Goal: Navigation & Orientation: Understand site structure

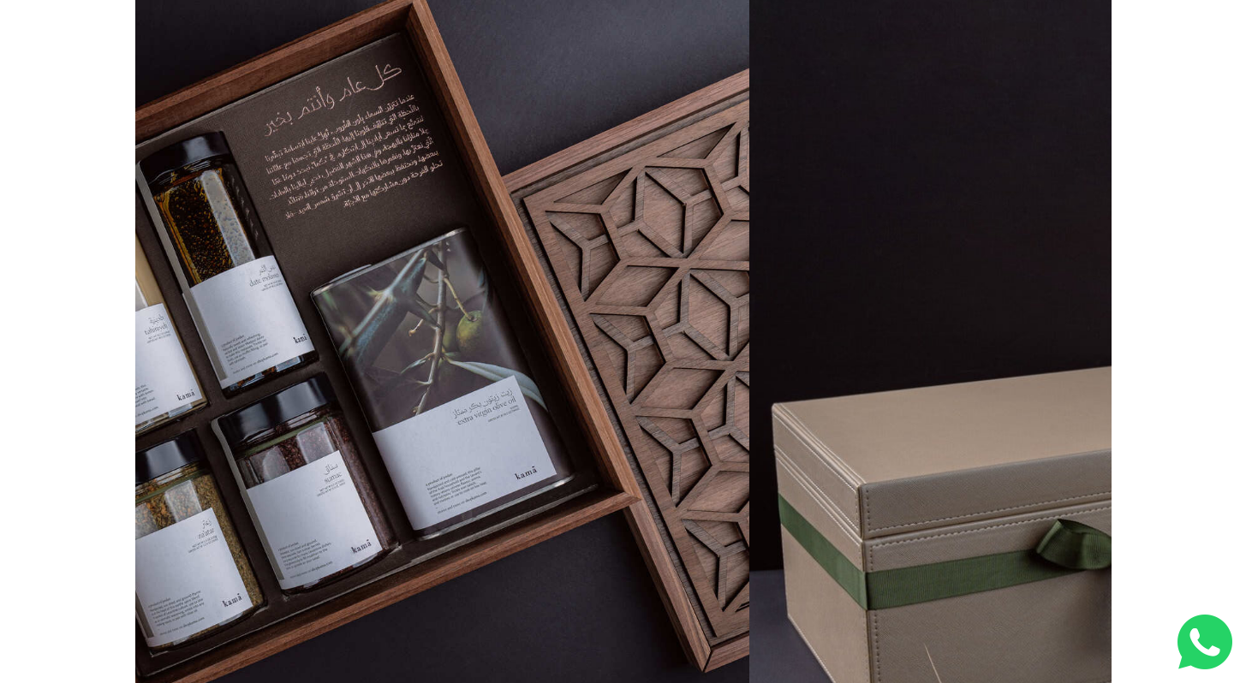
scroll to position [0, 3176]
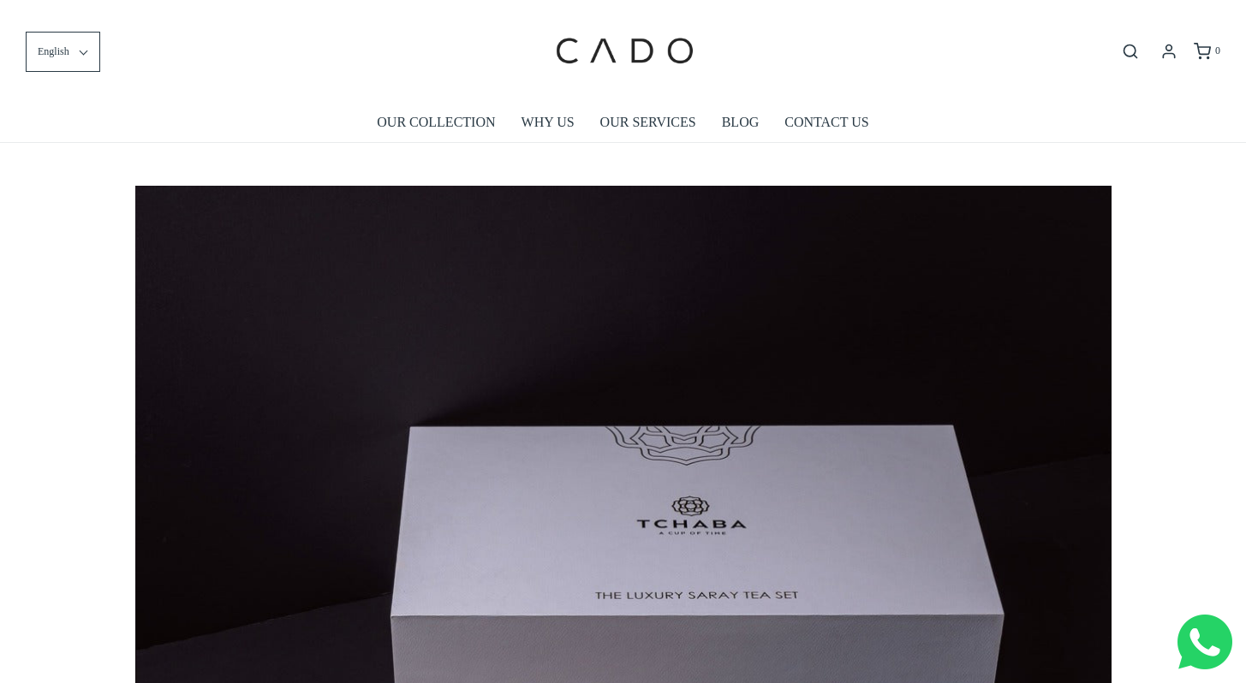
scroll to position [0, 5858]
click at [453, 116] on link "OUR COLLECTION" at bounding box center [436, 122] width 118 height 39
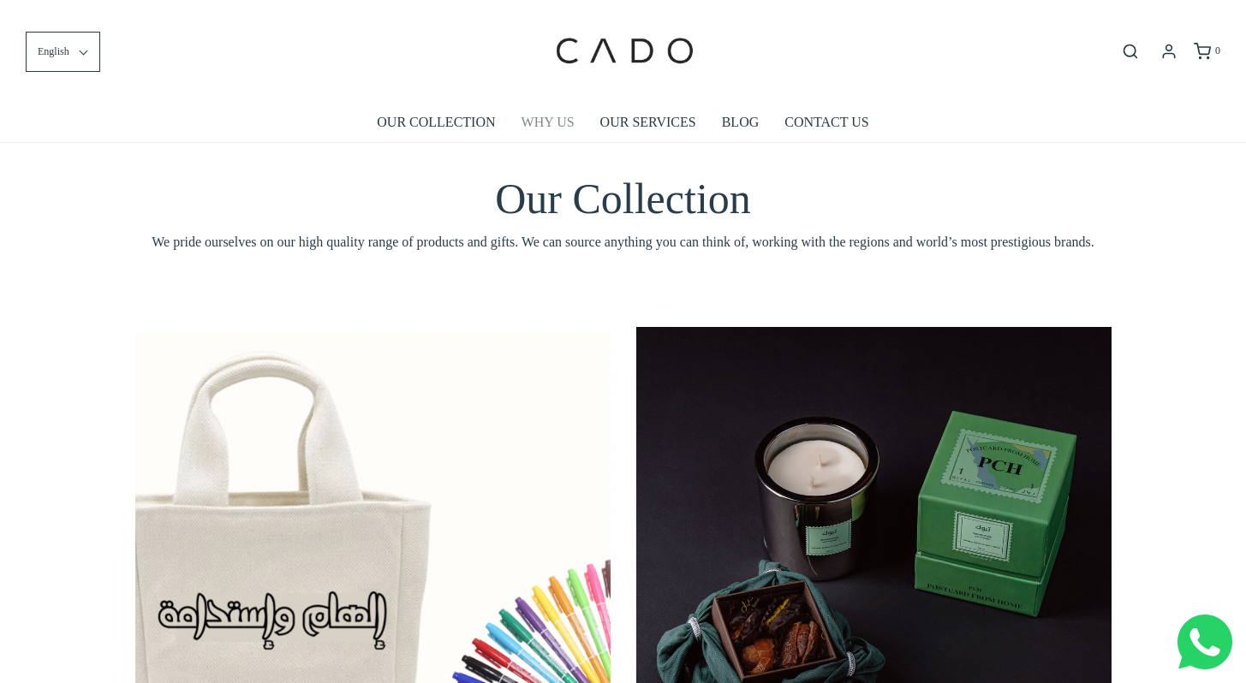
click at [547, 120] on link "WHY US" at bounding box center [548, 122] width 53 height 39
